Goal: Task Accomplishment & Management: Manage account settings

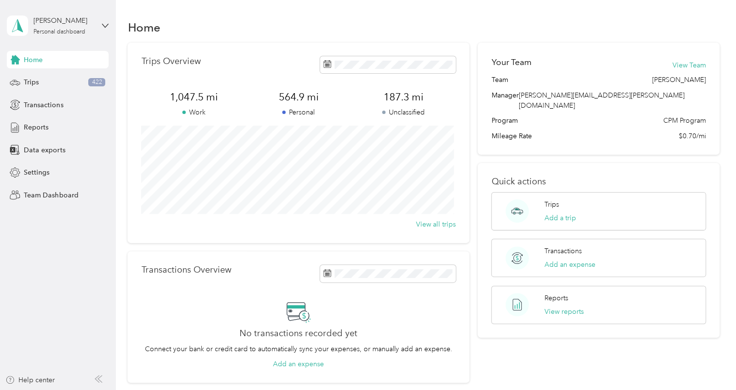
click at [109, 23] on aside "[PERSON_NAME] Personal dashboard Home Trips 422 Transactions Reports Data expor…" at bounding box center [58, 195] width 116 height 390
click at [107, 24] on icon at bounding box center [105, 25] width 7 height 7
click at [75, 80] on div "Team dashboard" at bounding box center [164, 79] width 300 height 17
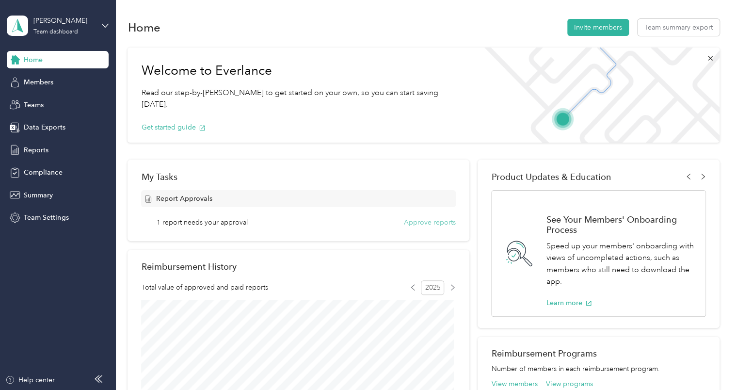
click at [420, 224] on button "Approve reports" at bounding box center [430, 222] width 52 height 10
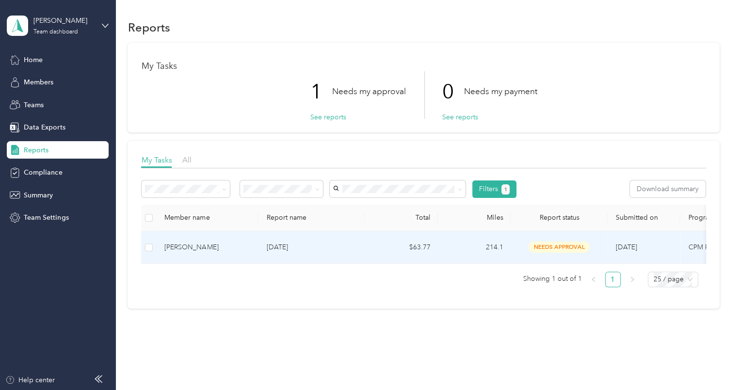
click at [252, 244] on td "[PERSON_NAME]" at bounding box center [208, 247] width 102 height 33
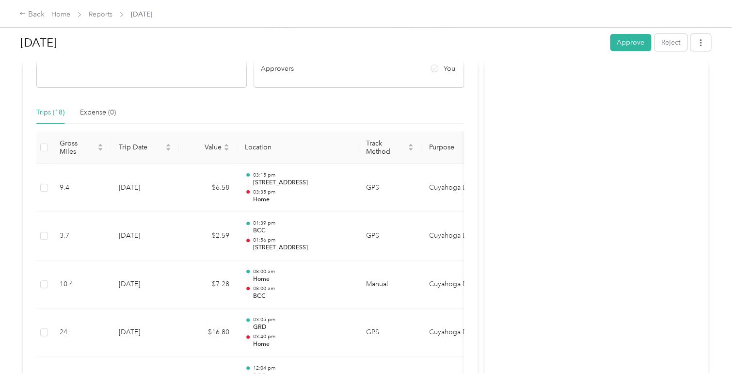
scroll to position [187, 0]
click at [623, 44] on button "Approve" at bounding box center [630, 42] width 41 height 17
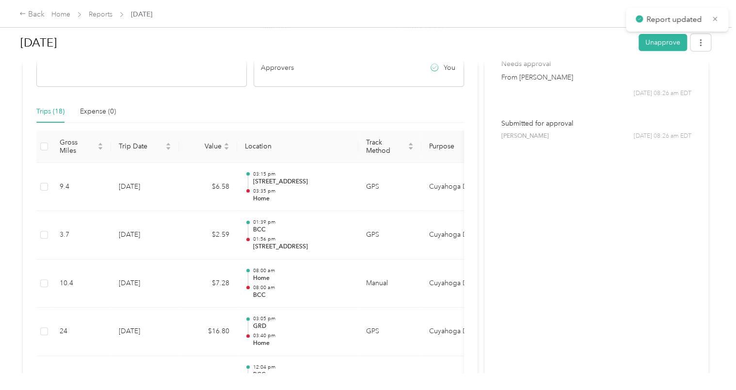
scroll to position [0, 0]
